Goal: Task Accomplishment & Management: Manage account settings

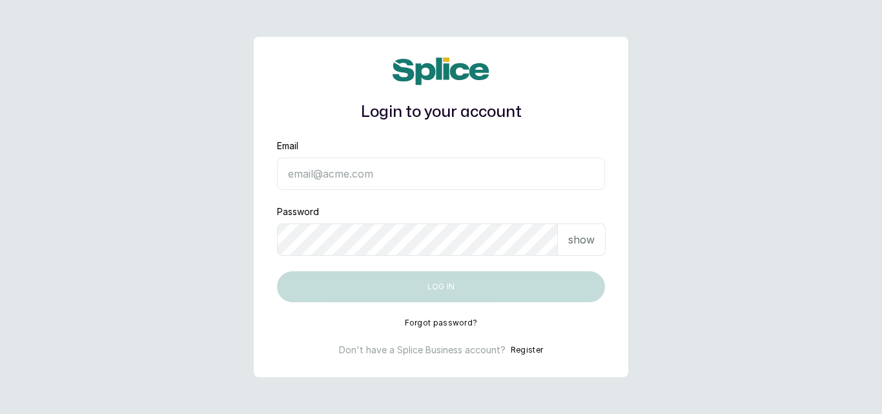
type input "[EMAIL_ADDRESS][DOMAIN_NAME]"
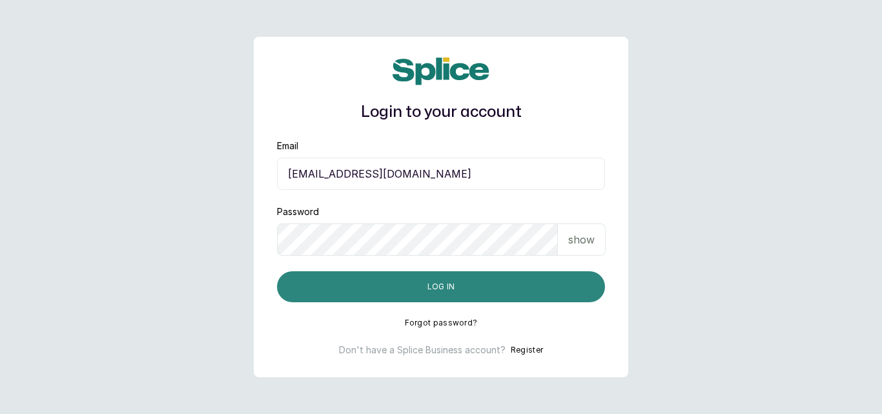
click at [412, 293] on button "Log in" at bounding box center [441, 286] width 328 height 31
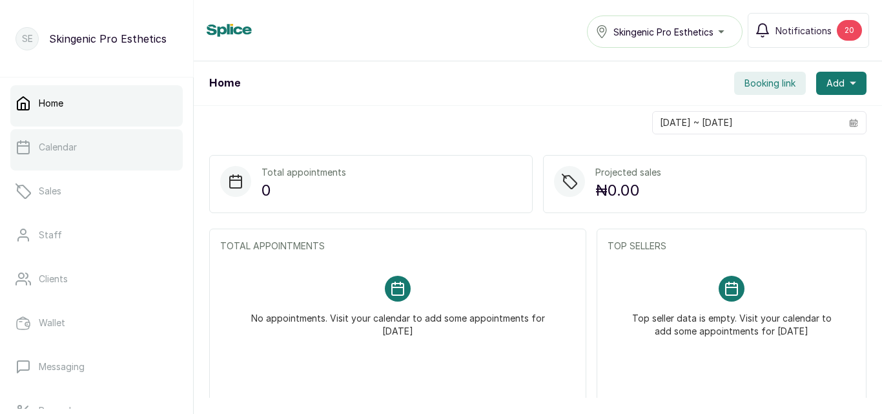
click at [100, 156] on link "Calendar" at bounding box center [96, 147] width 172 height 36
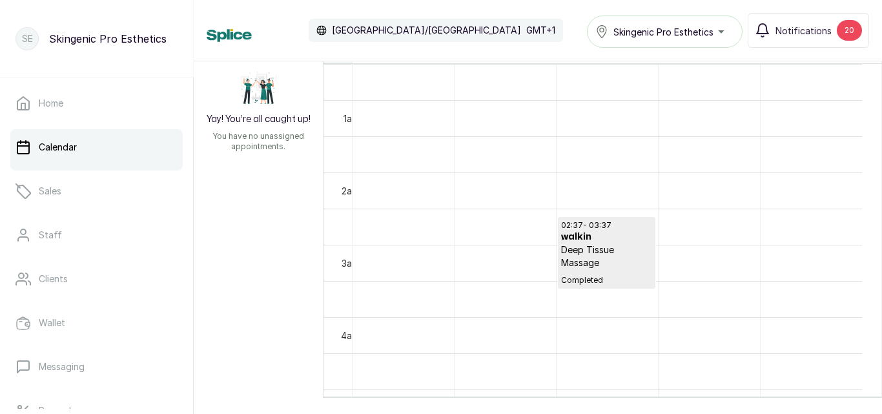
scroll to position [43, 0]
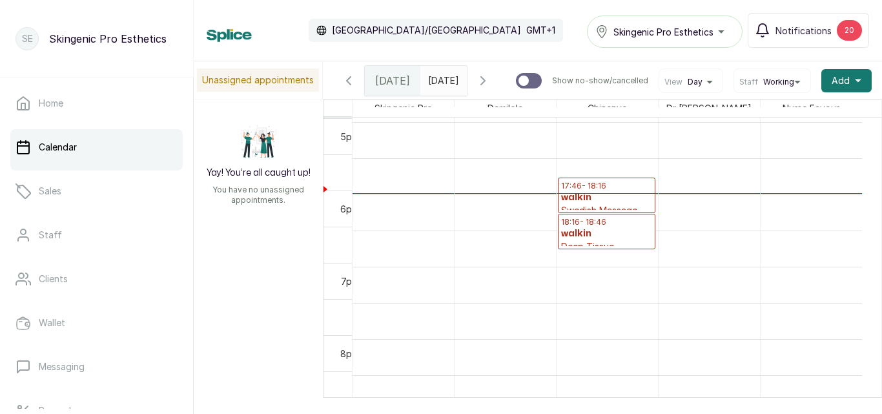
scroll to position [1225, 0]
